Goal: Information Seeking & Learning: Learn about a topic

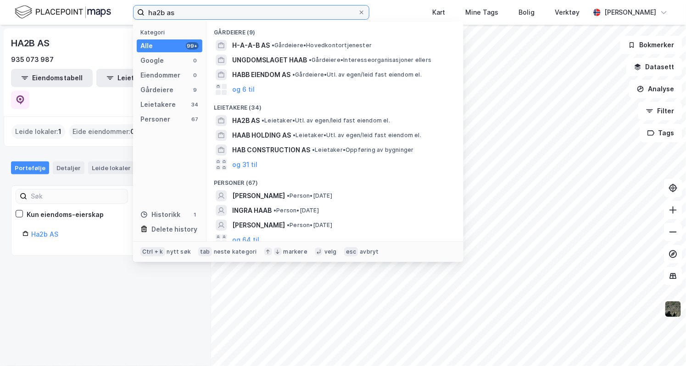
drag, startPoint x: 0, startPoint y: 0, endPoint x: 119, endPoint y: 9, distance: 119.3
click at [119, 9] on div "ha2b as Kategori Alle 99+ Google 0 Eiendommer 0 Gårdeiere 9 Leietakere 34 Perso…" at bounding box center [343, 12] width 686 height 25
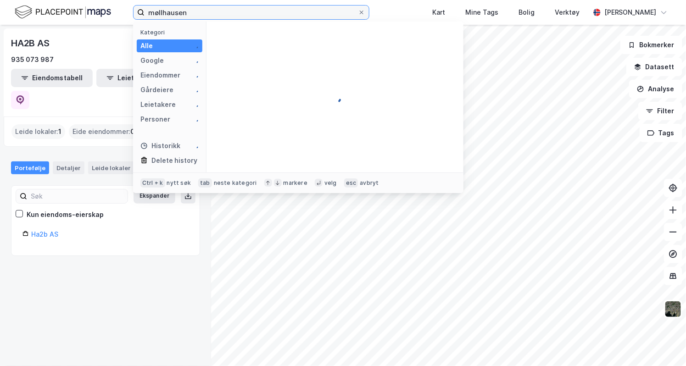
type input "møllhausen"
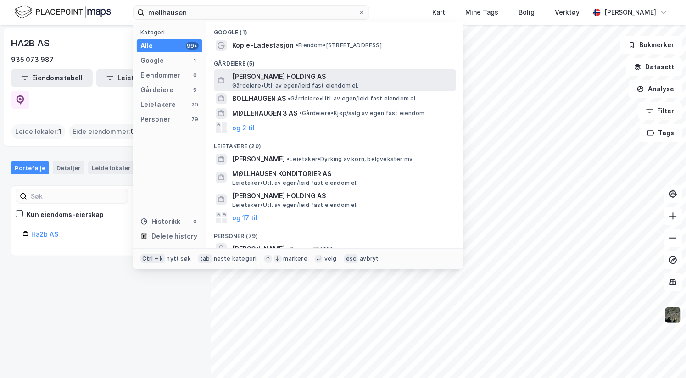
click at [258, 78] on span "[PERSON_NAME] HOLDING AS" at bounding box center [342, 76] width 220 height 11
